Goal: Navigation & Orientation: Find specific page/section

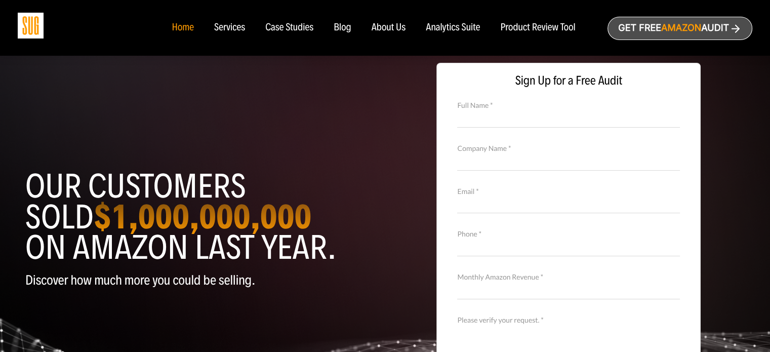
click at [240, 29] on div "Services" at bounding box center [229, 27] width 31 height 11
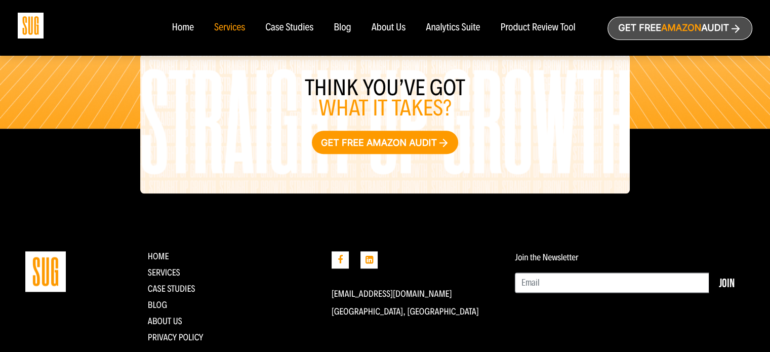
scroll to position [1278, 0]
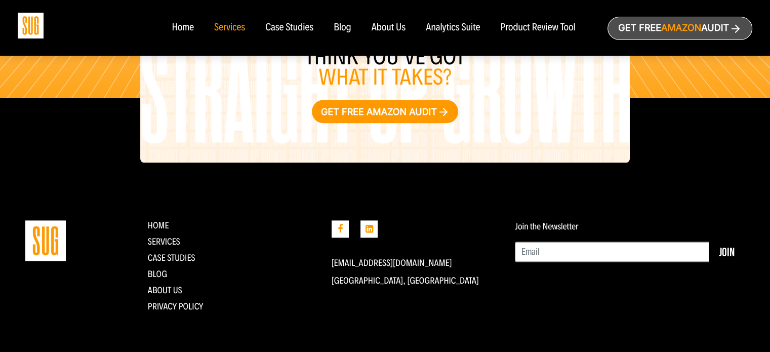
click at [397, 29] on div "About Us" at bounding box center [388, 27] width 34 height 11
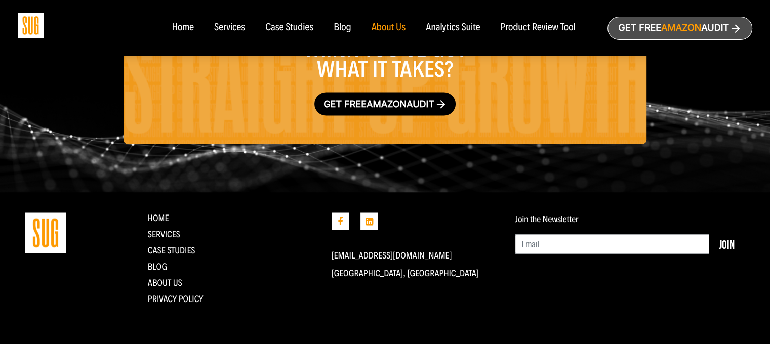
scroll to position [1791, 0]
click at [173, 249] on link "CASE STUDIES" at bounding box center [172, 249] width 48 height 11
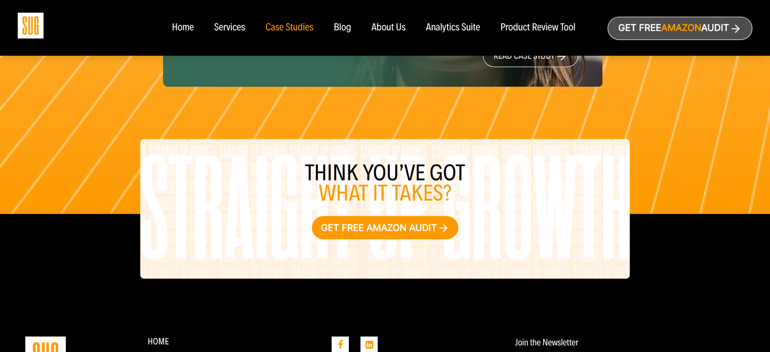
scroll to position [1518, 0]
